Goal: Navigation & Orientation: Go to known website

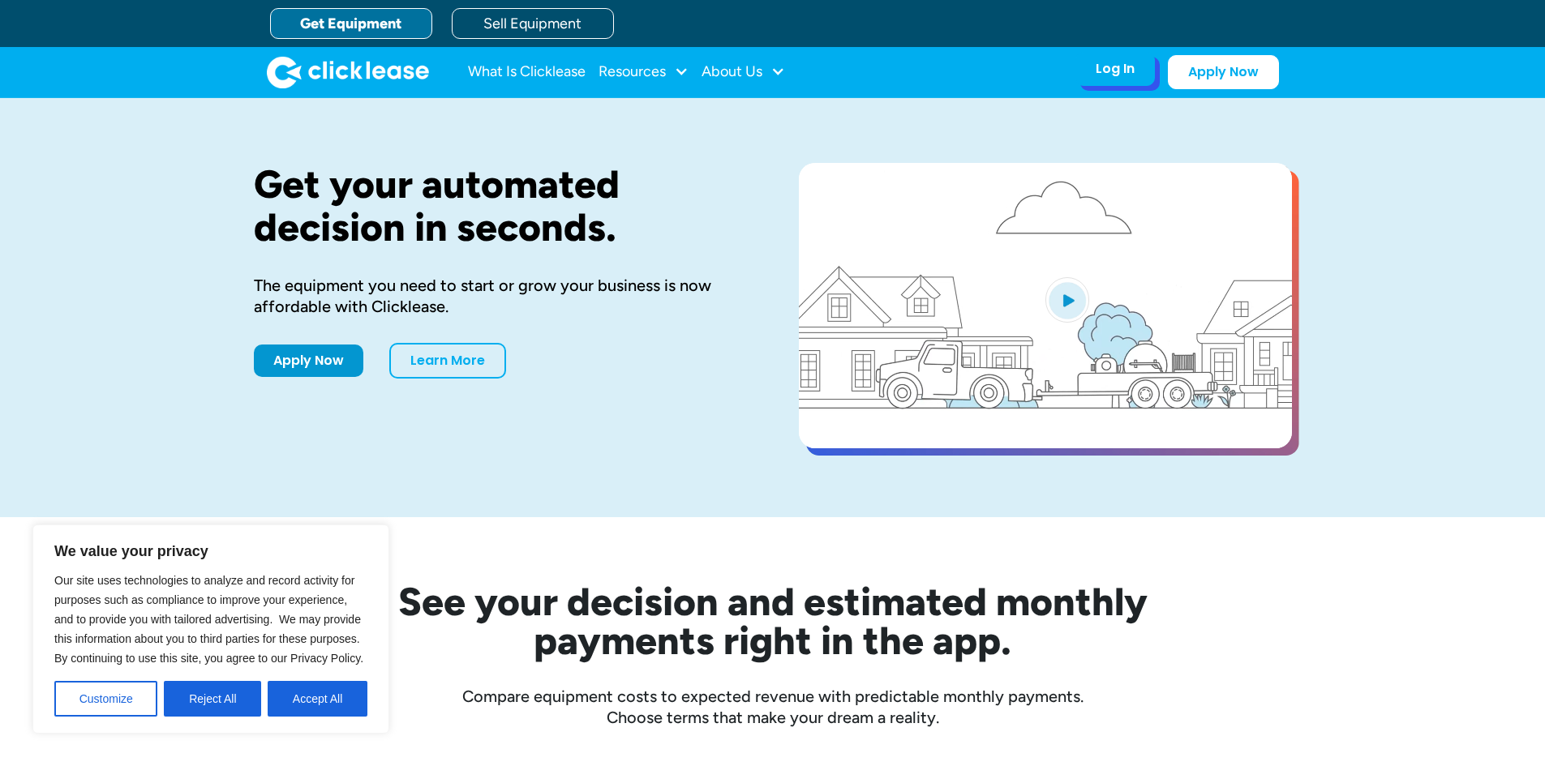
click at [1127, 75] on div "Log In" at bounding box center [1115, 69] width 39 height 16
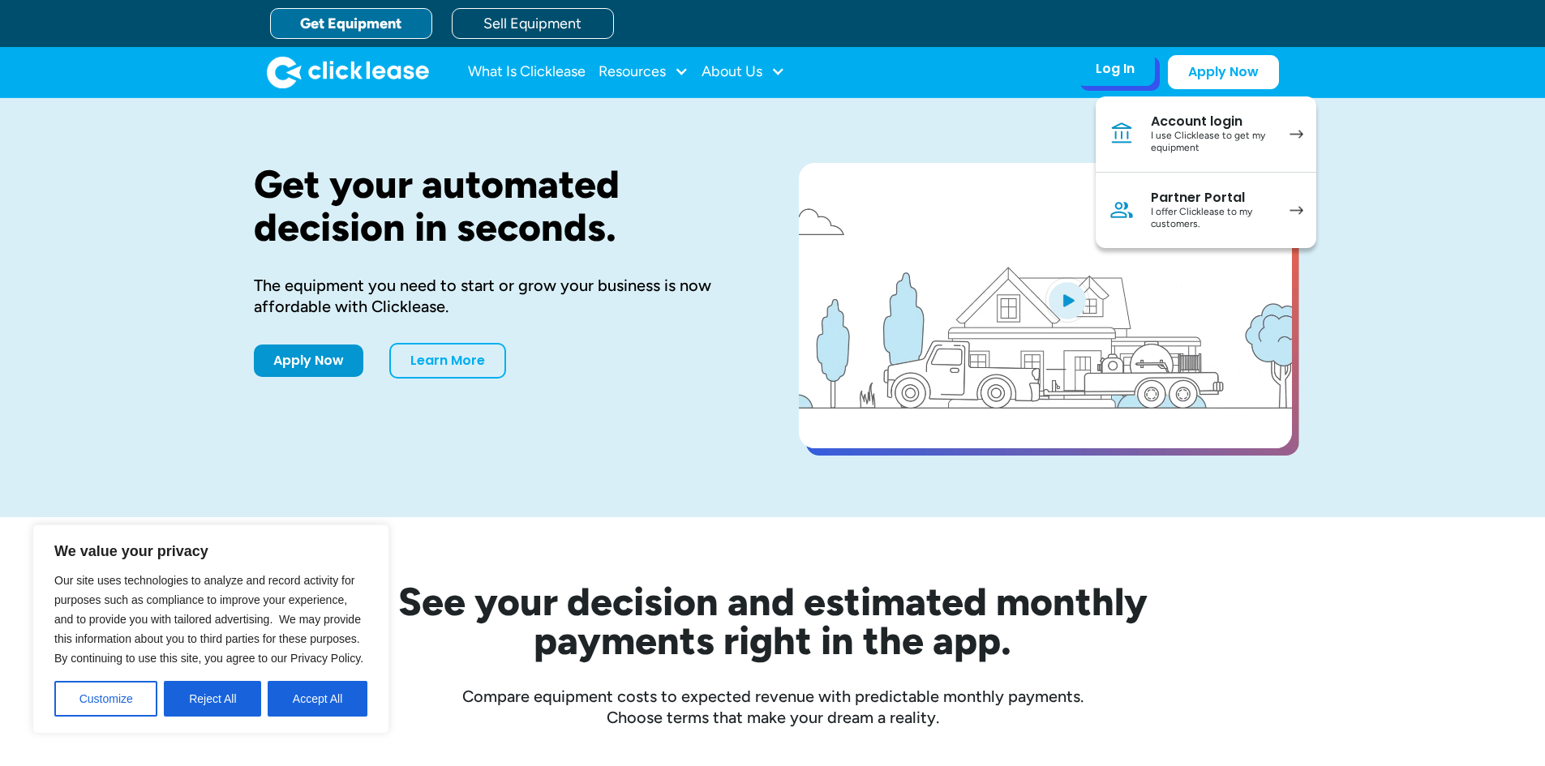
click at [1246, 221] on div "I offer Clicklease to my customers." at bounding box center [1212, 218] width 122 height 25
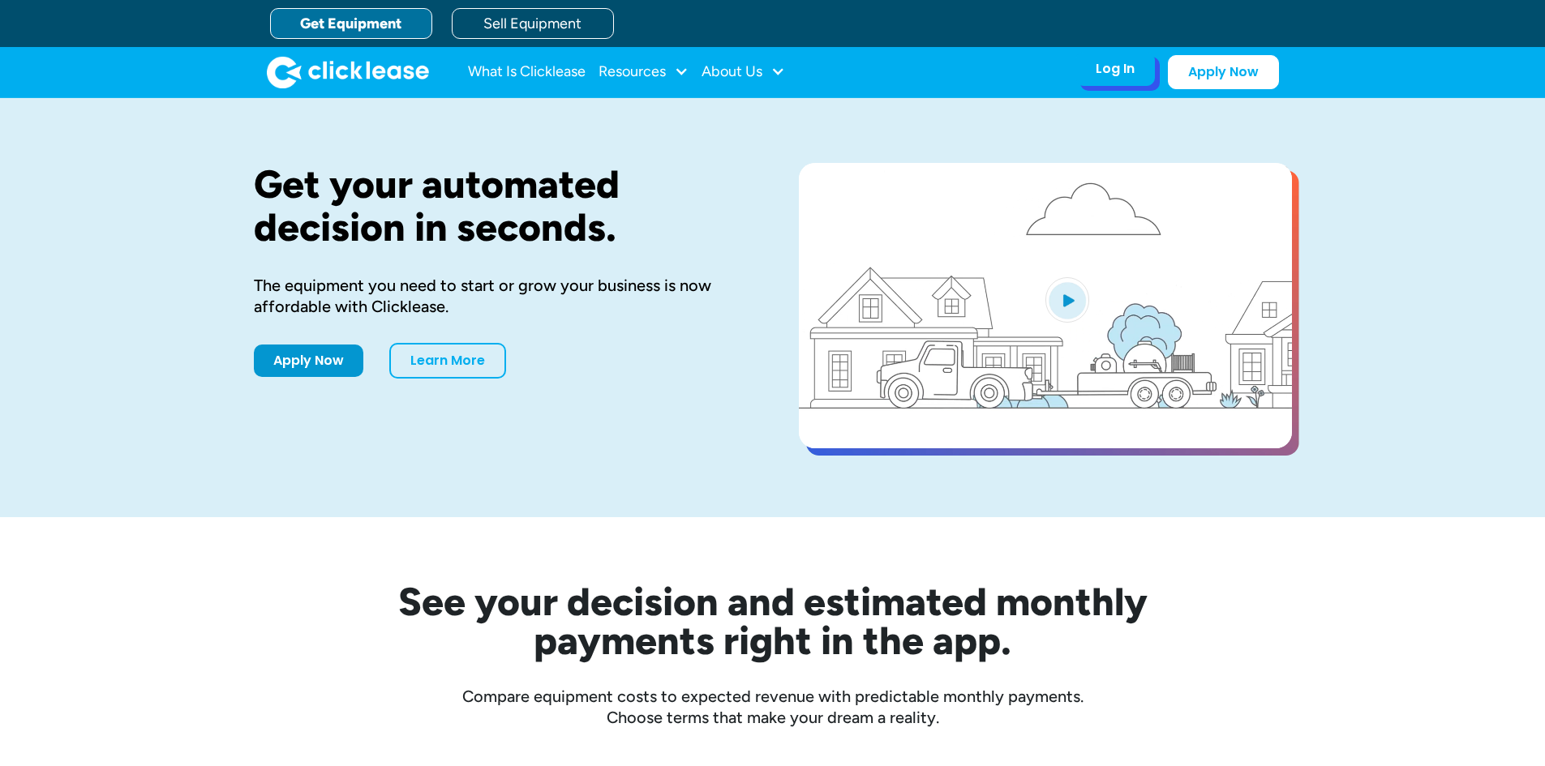
click at [1113, 81] on div "Log In Account login I use Clicklease to get my equipment Partner Portal I offe…" at bounding box center [1114, 69] width 79 height 34
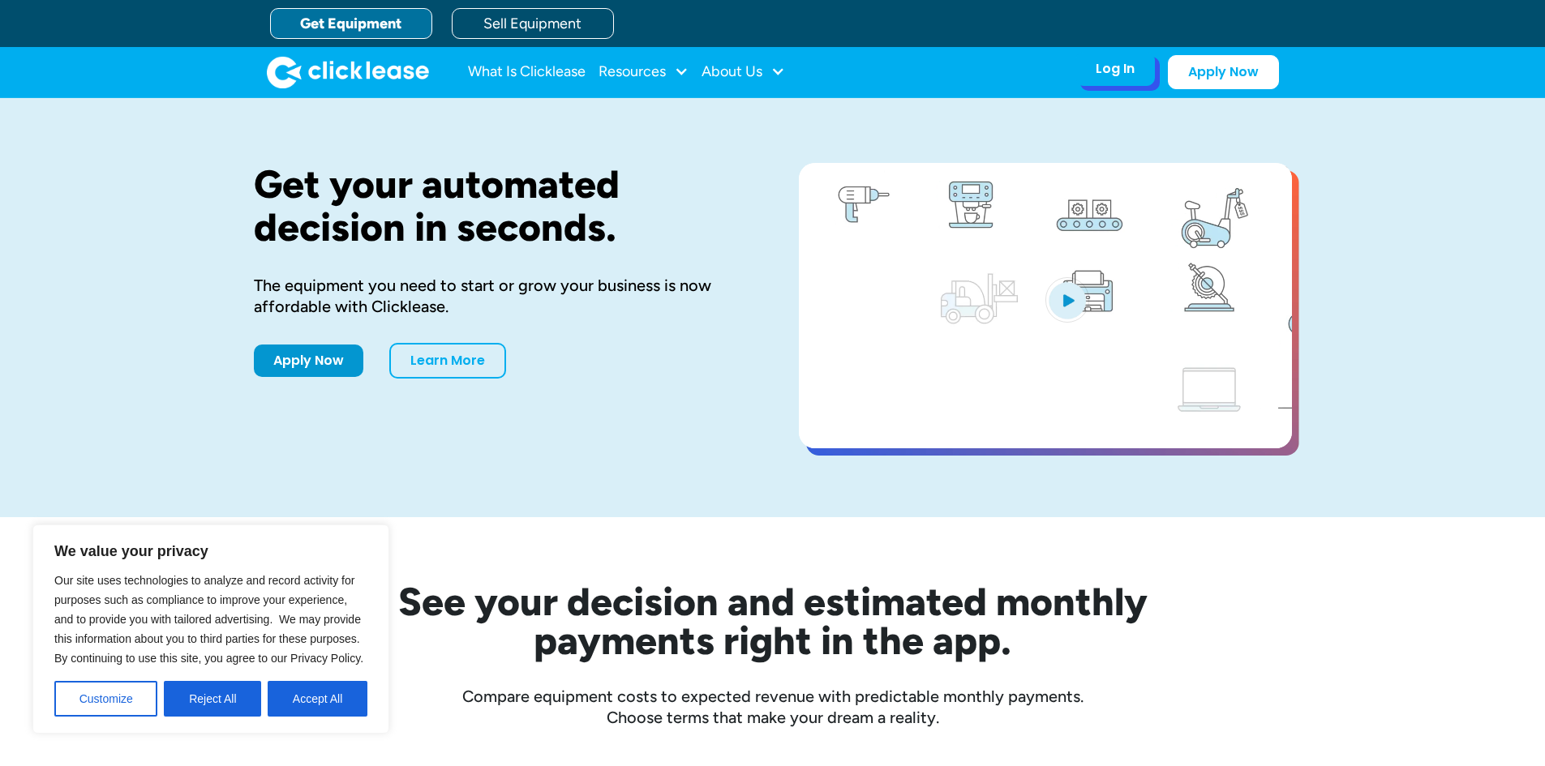
click at [1124, 75] on div "Log In" at bounding box center [1115, 69] width 39 height 16
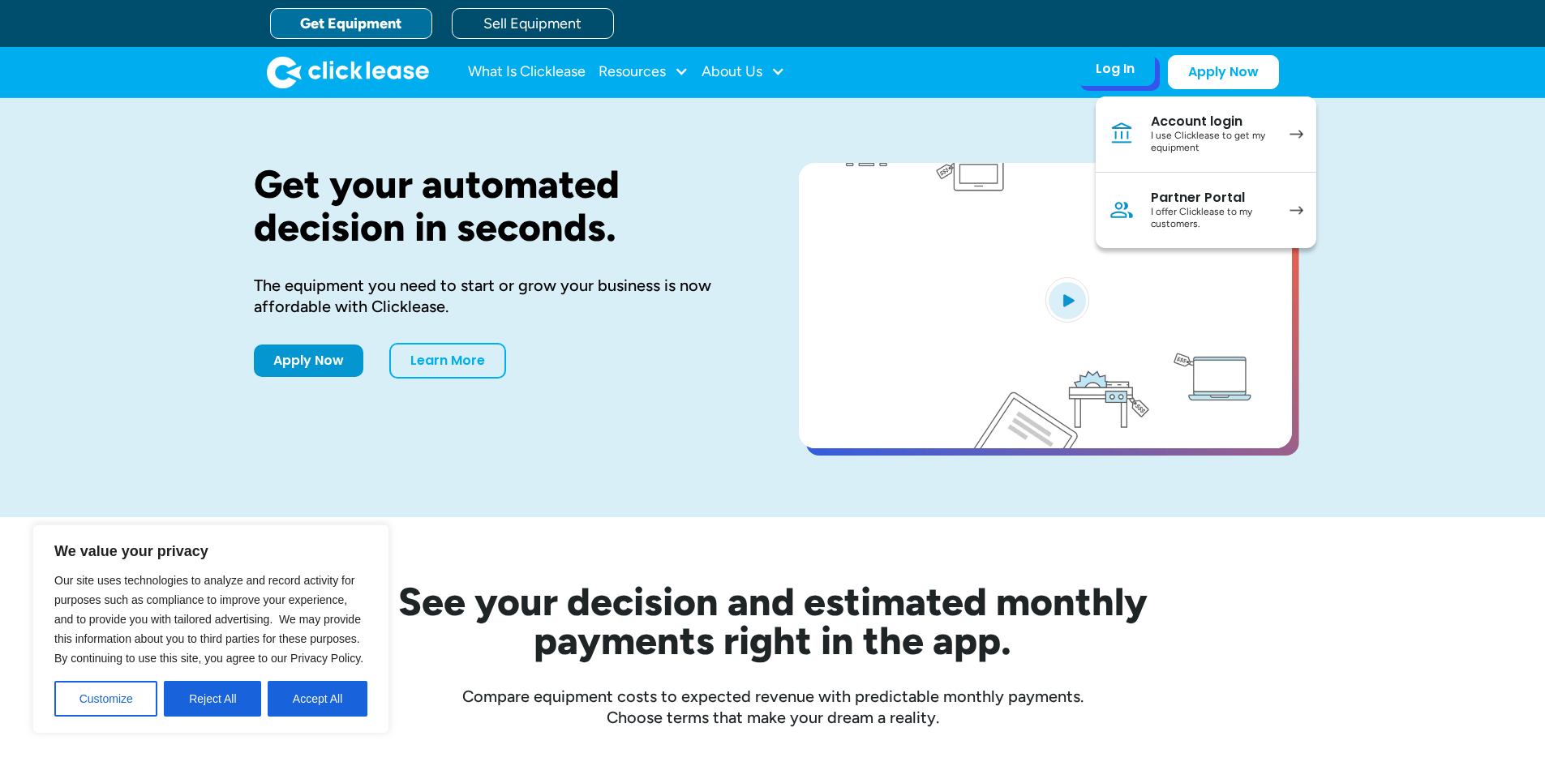
click at [1272, 208] on div "I offer Clicklease to my customers." at bounding box center [1212, 218] width 122 height 25
